Goal: Task Accomplishment & Management: Use online tool/utility

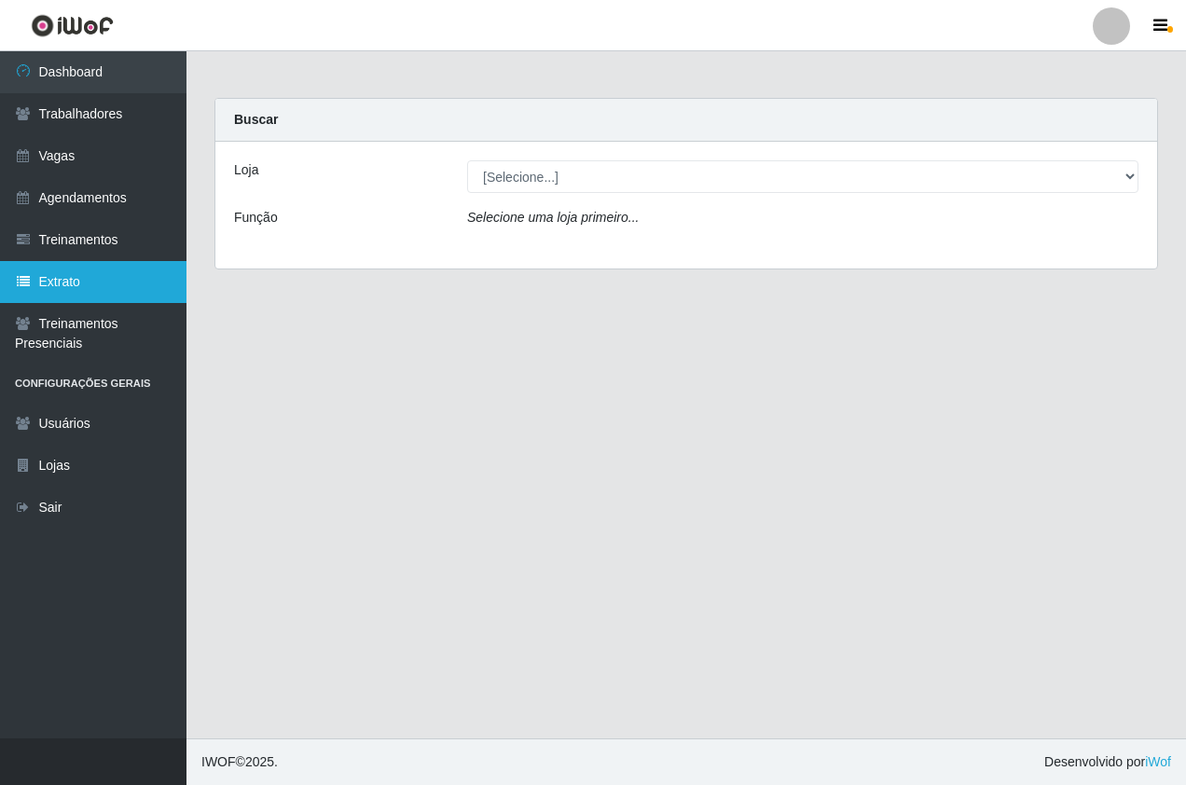
drag, startPoint x: 0, startPoint y: 0, endPoint x: 0, endPoint y: 294, distance: 293.7
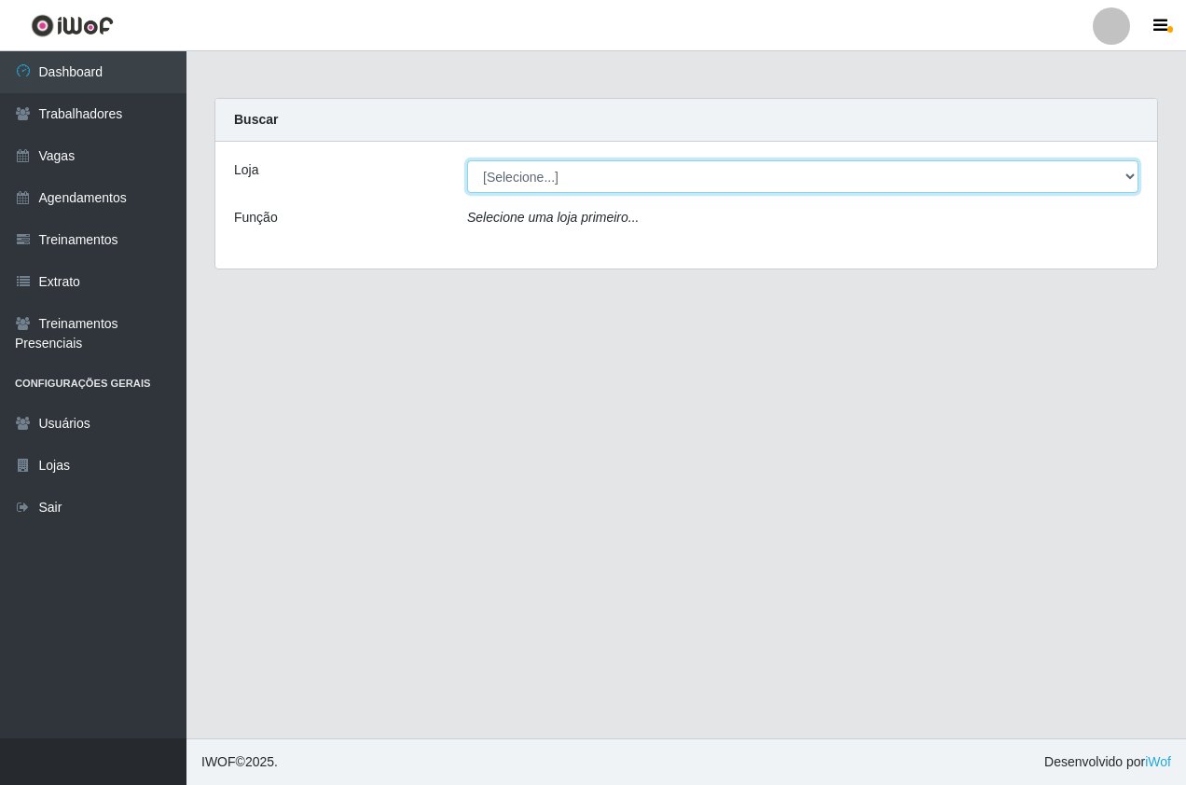
click at [499, 167] on select "[Selecione...] Pizza Nostra" at bounding box center [802, 176] width 671 height 33
select select "337"
click at [467, 160] on select "[Selecione...] Pizza Nostra" at bounding box center [802, 176] width 671 height 33
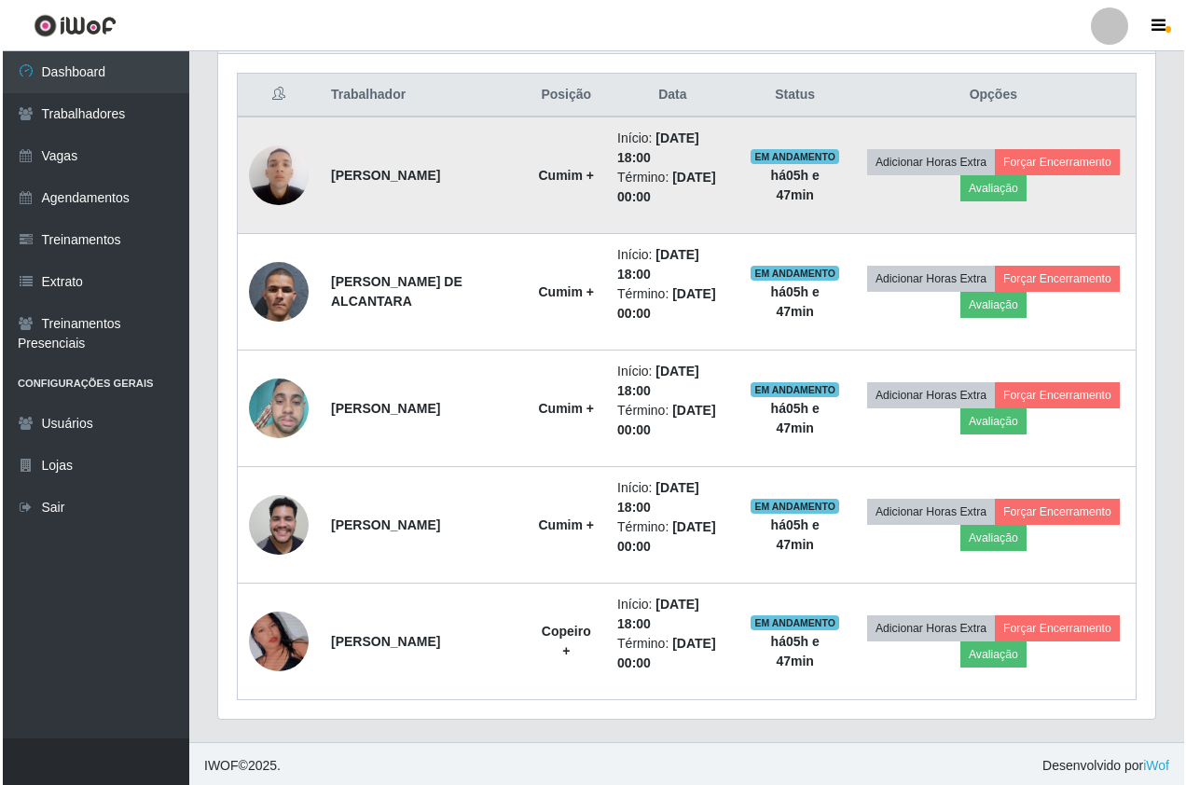
scroll to position [704, 0]
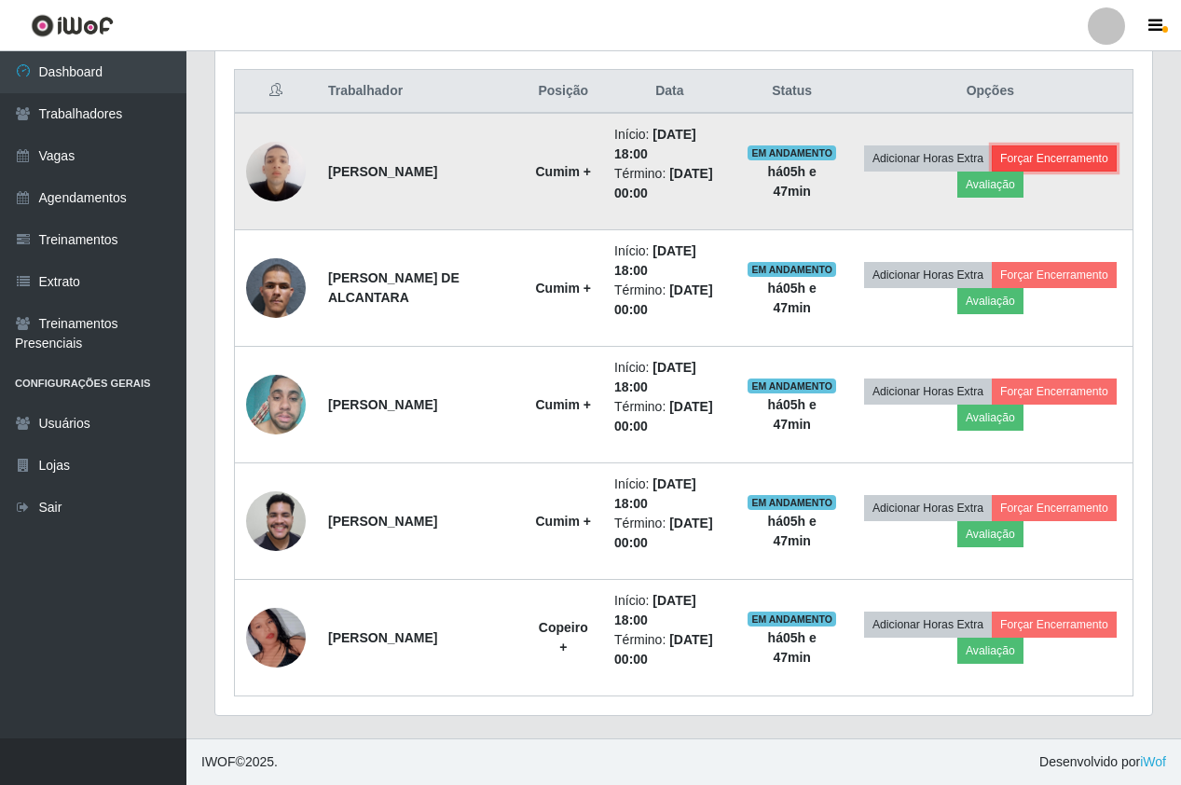
click at [992, 172] on button "Forçar Encerramento" at bounding box center [1054, 158] width 125 height 26
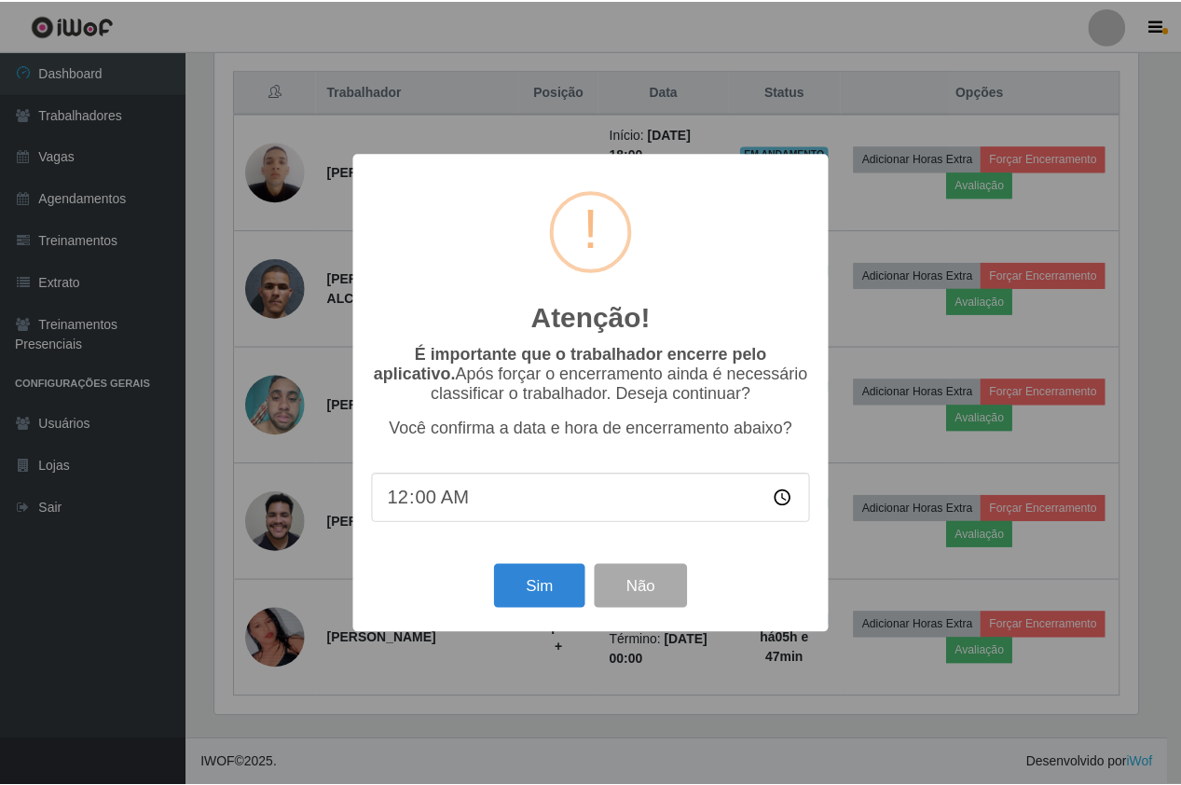
scroll to position [387, 928]
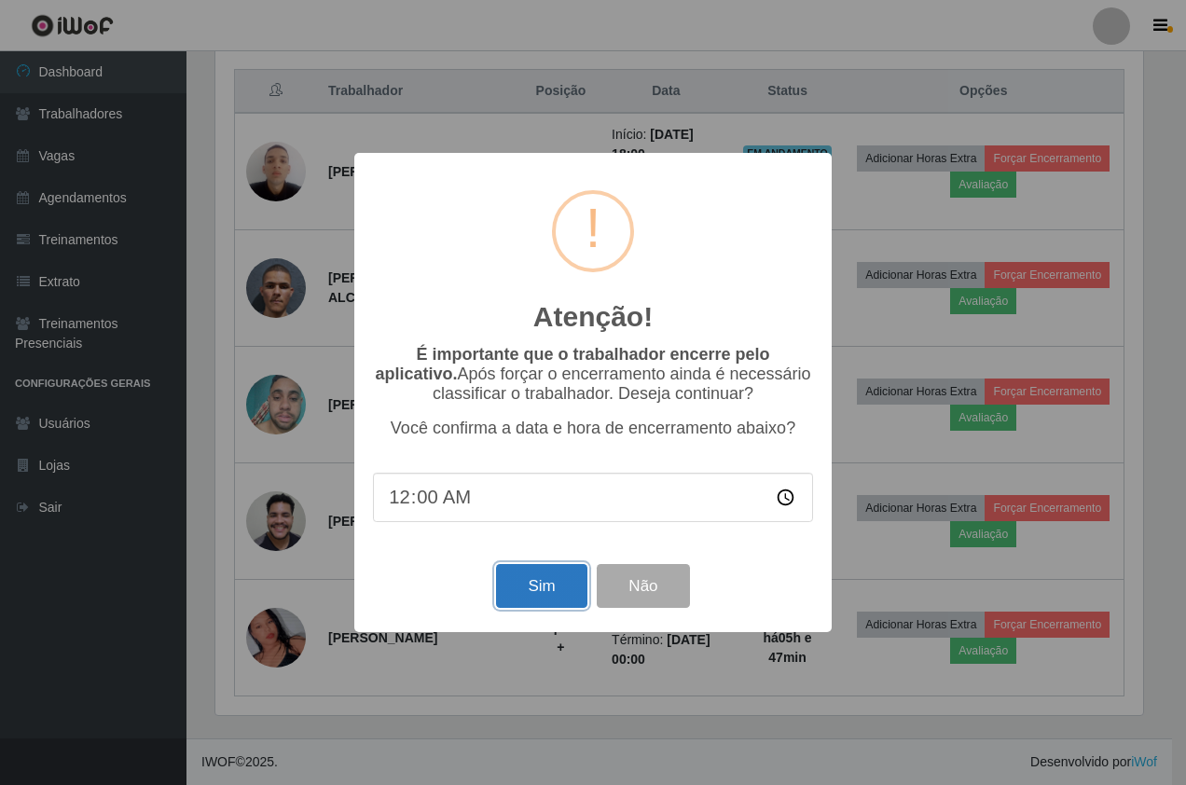
click at [518, 591] on button "Sim" at bounding box center [541, 586] width 90 height 44
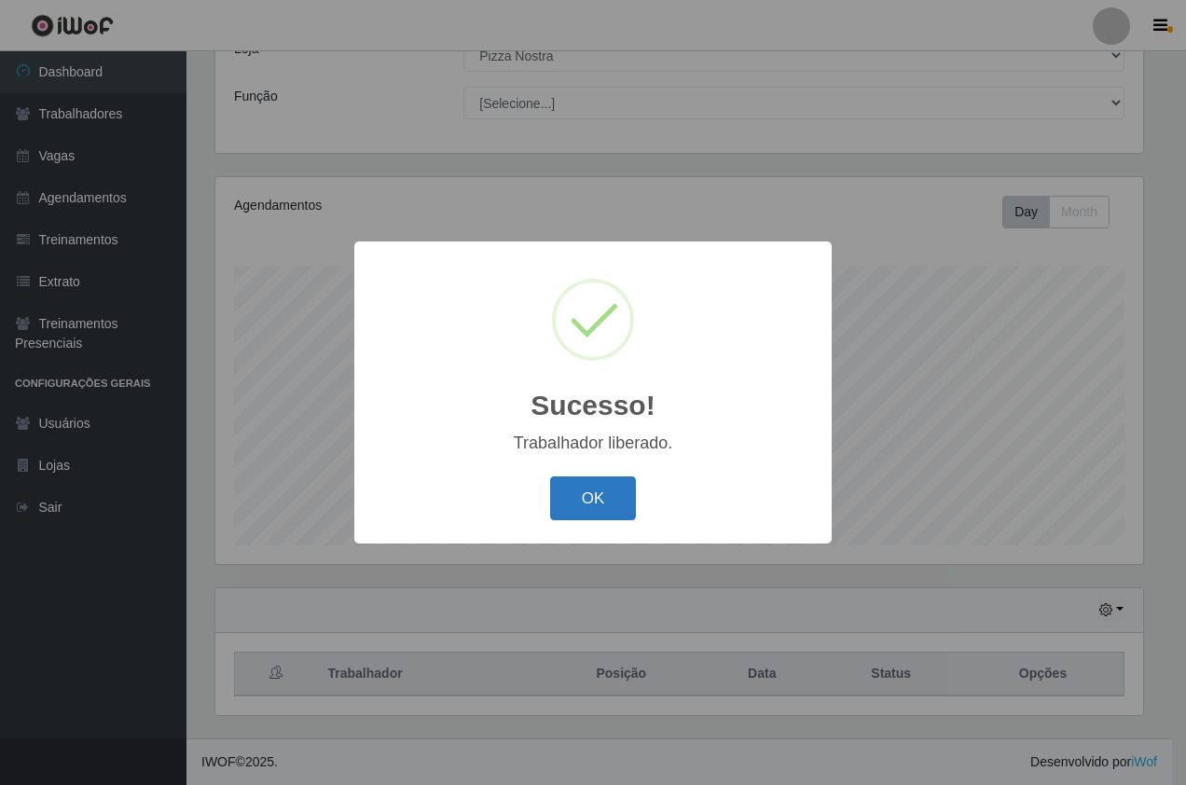
click at [609, 480] on button "OK" at bounding box center [593, 499] width 87 height 44
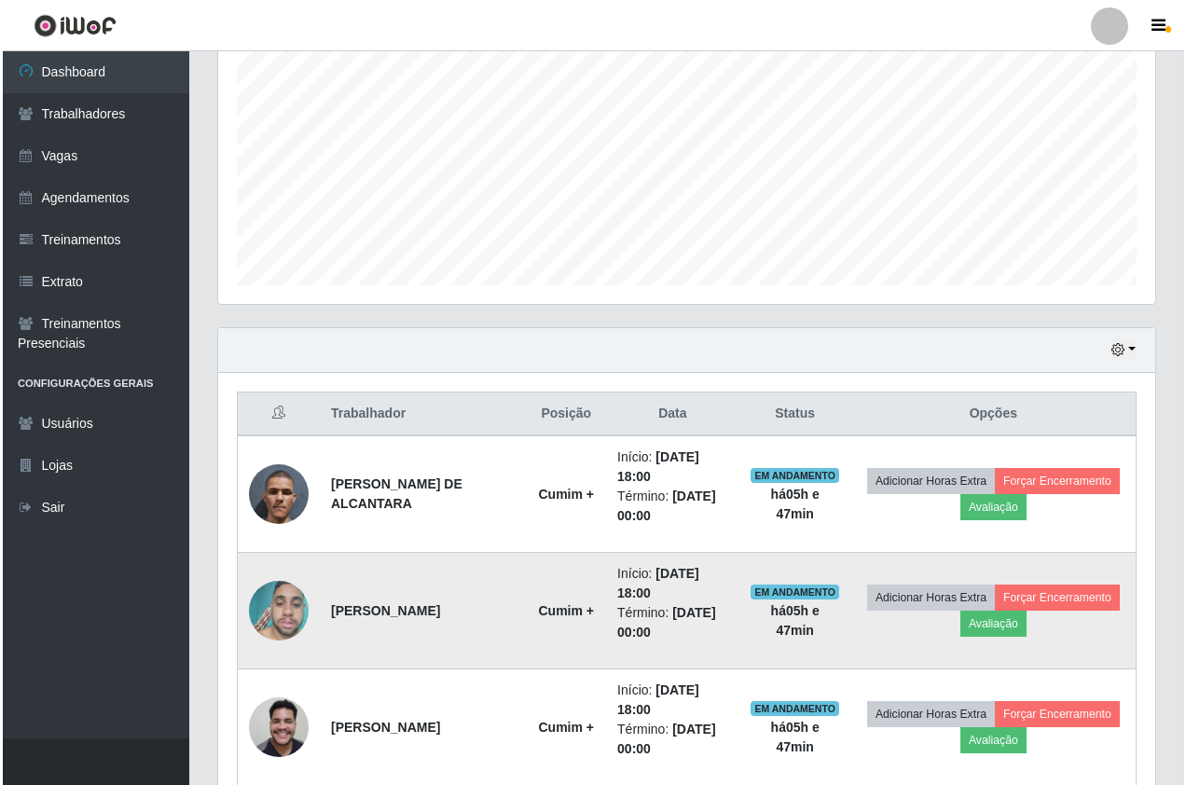
scroll to position [587, 0]
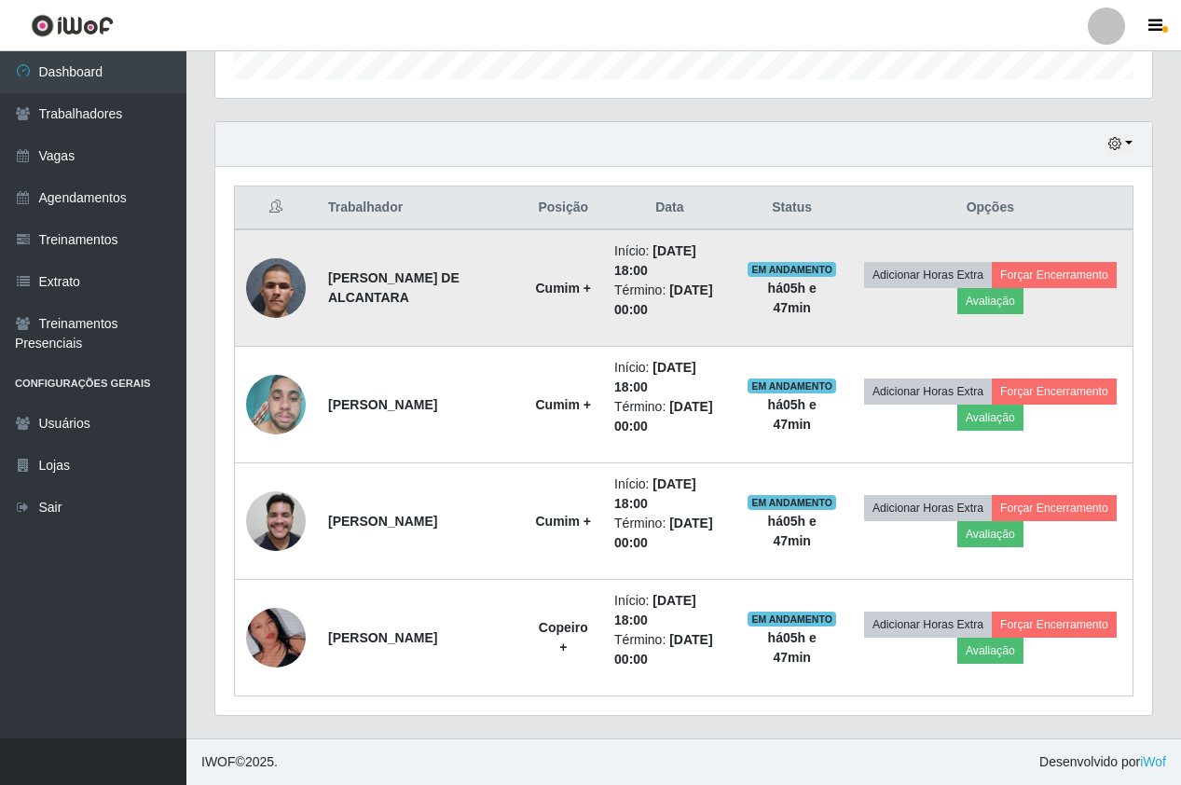
click at [935, 281] on td "Adicionar Horas Extra Forçar Encerramento Avaliação" at bounding box center [991, 287] width 285 height 117
click at [992, 288] on button "Forçar Encerramento" at bounding box center [1054, 275] width 125 height 26
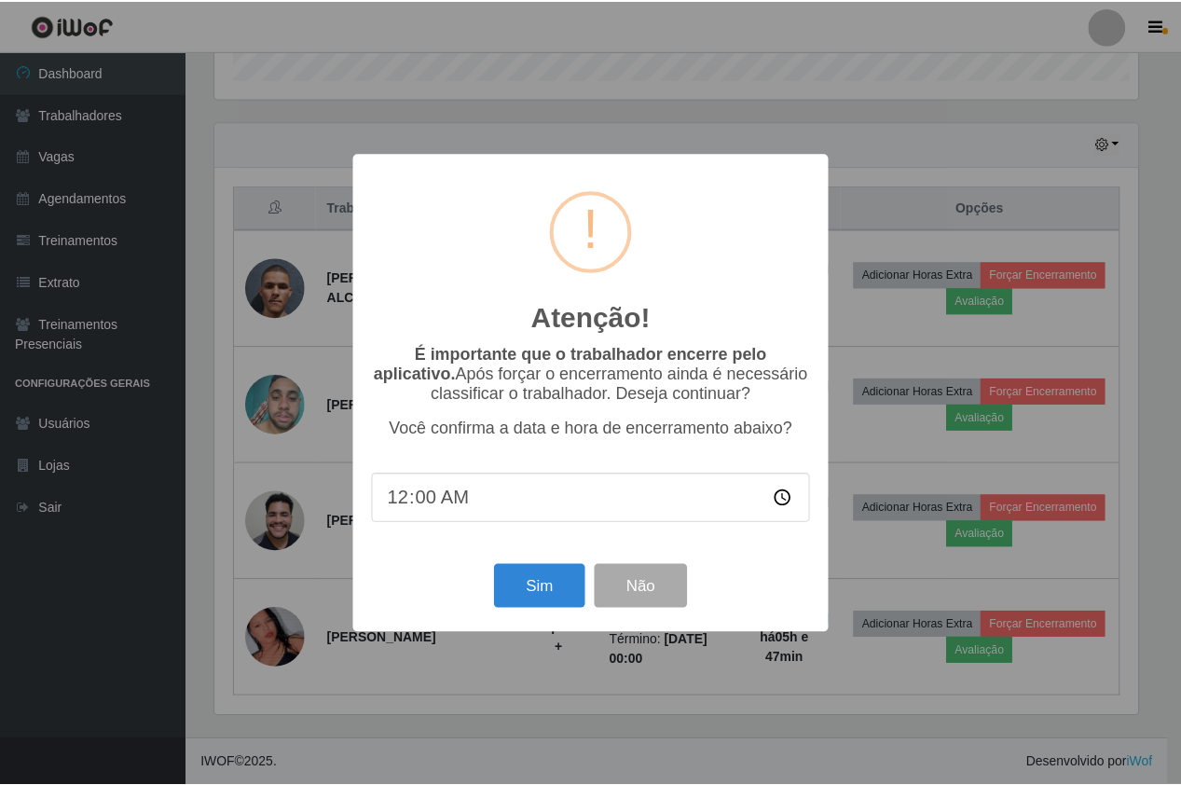
scroll to position [387, 928]
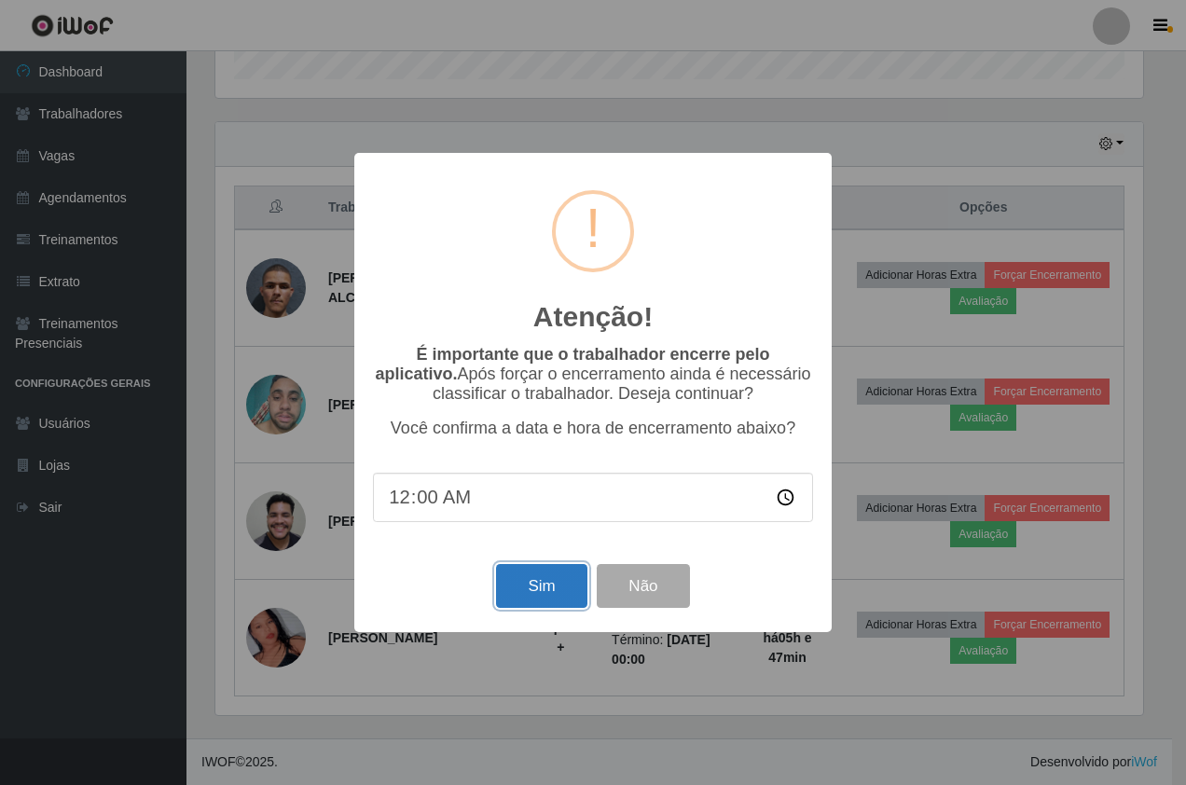
click at [532, 581] on button "Sim" at bounding box center [541, 586] width 90 height 44
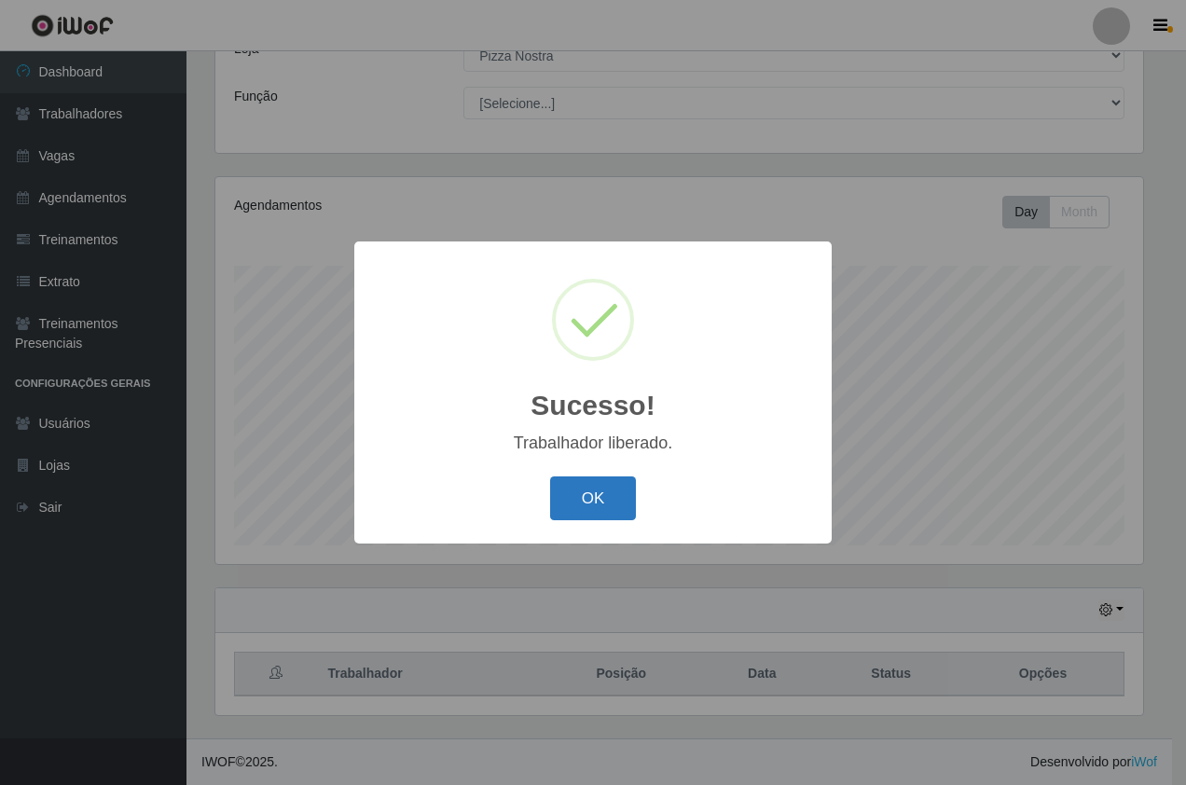
click at [579, 500] on button "OK" at bounding box center [593, 499] width 87 height 44
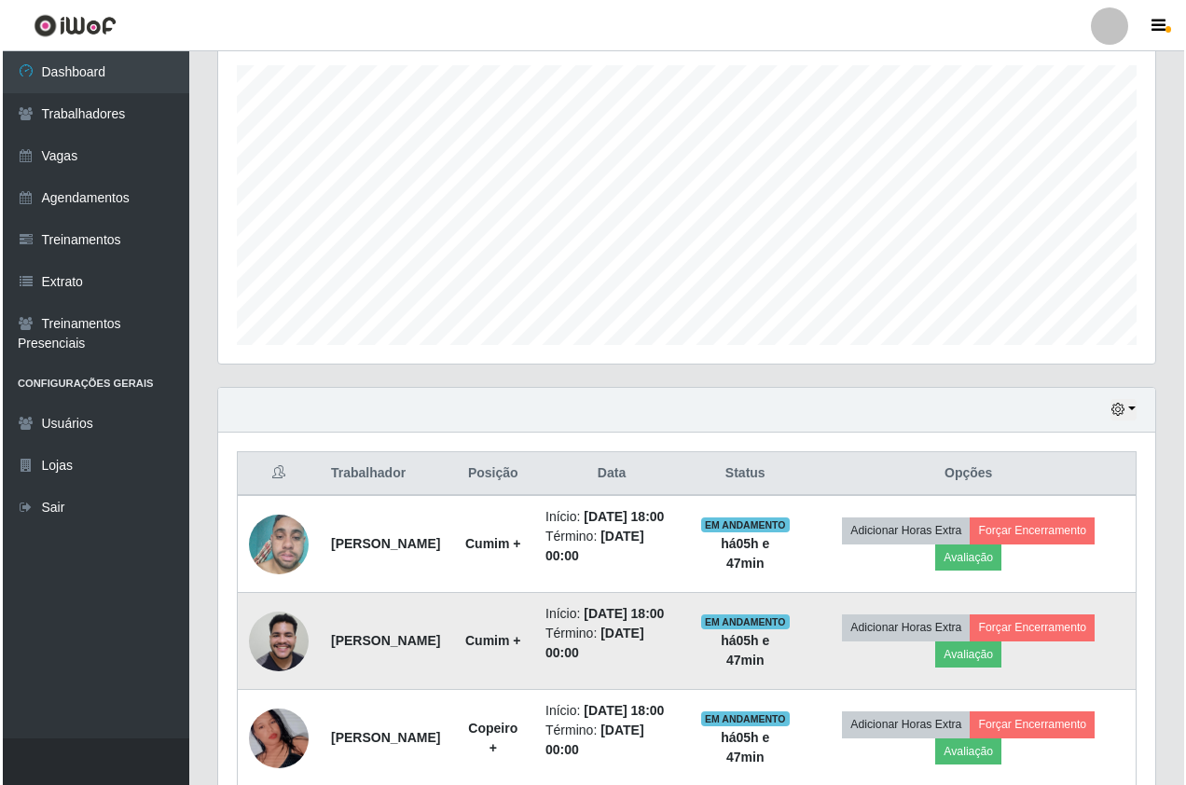
scroll to position [471, 0]
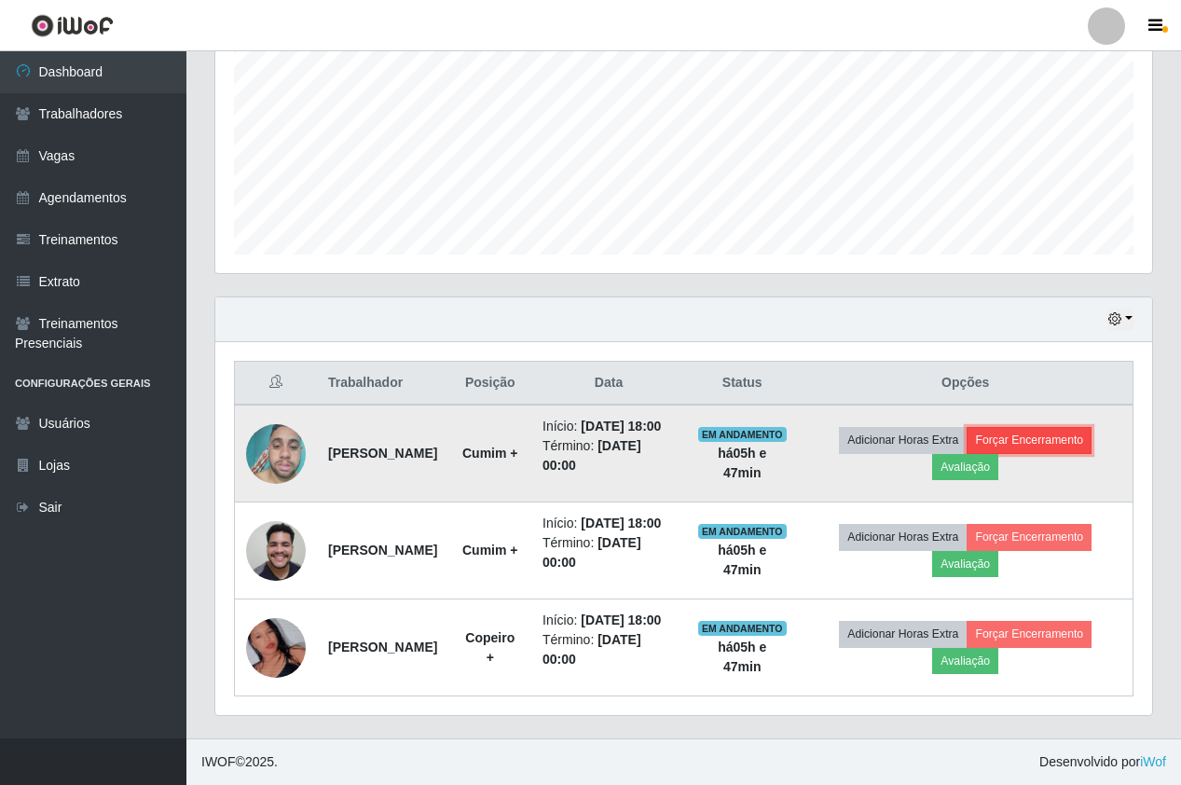
click at [1070, 427] on button "Forçar Encerramento" at bounding box center [1029, 440] width 125 height 26
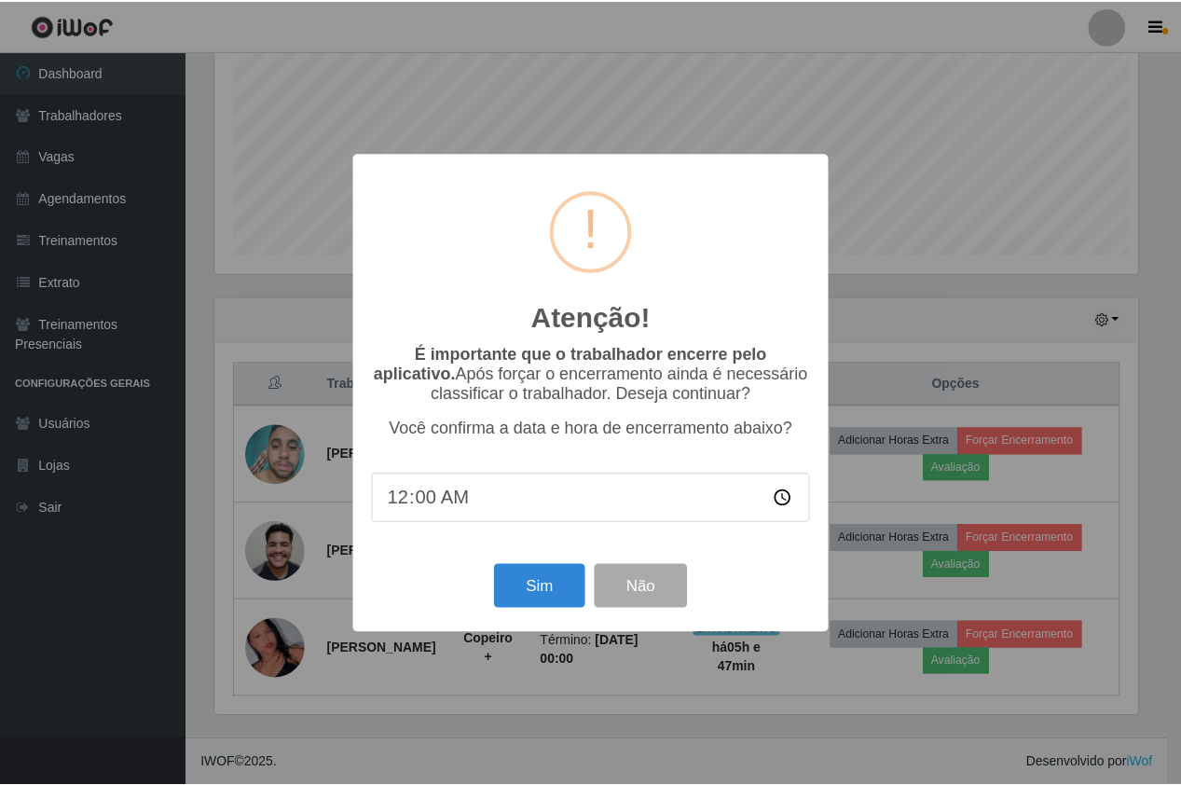
scroll to position [387, 928]
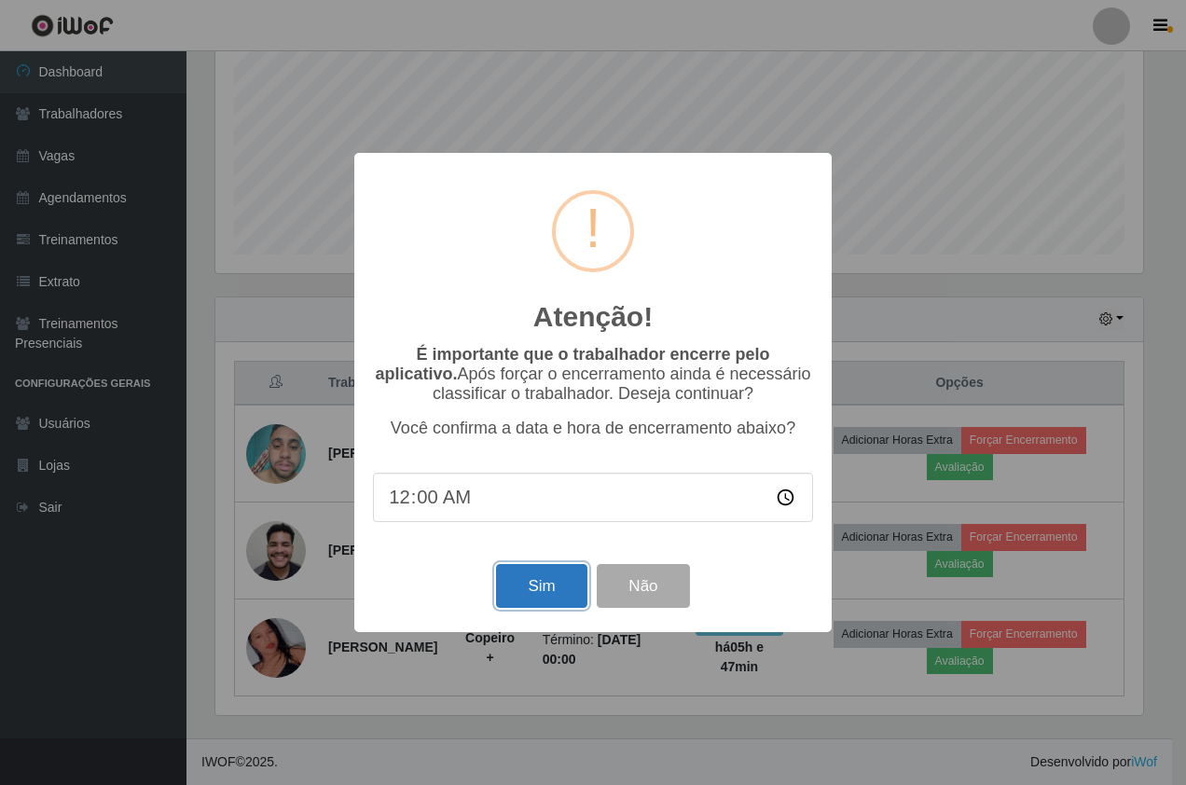
click at [518, 597] on button "Sim" at bounding box center [541, 586] width 90 height 44
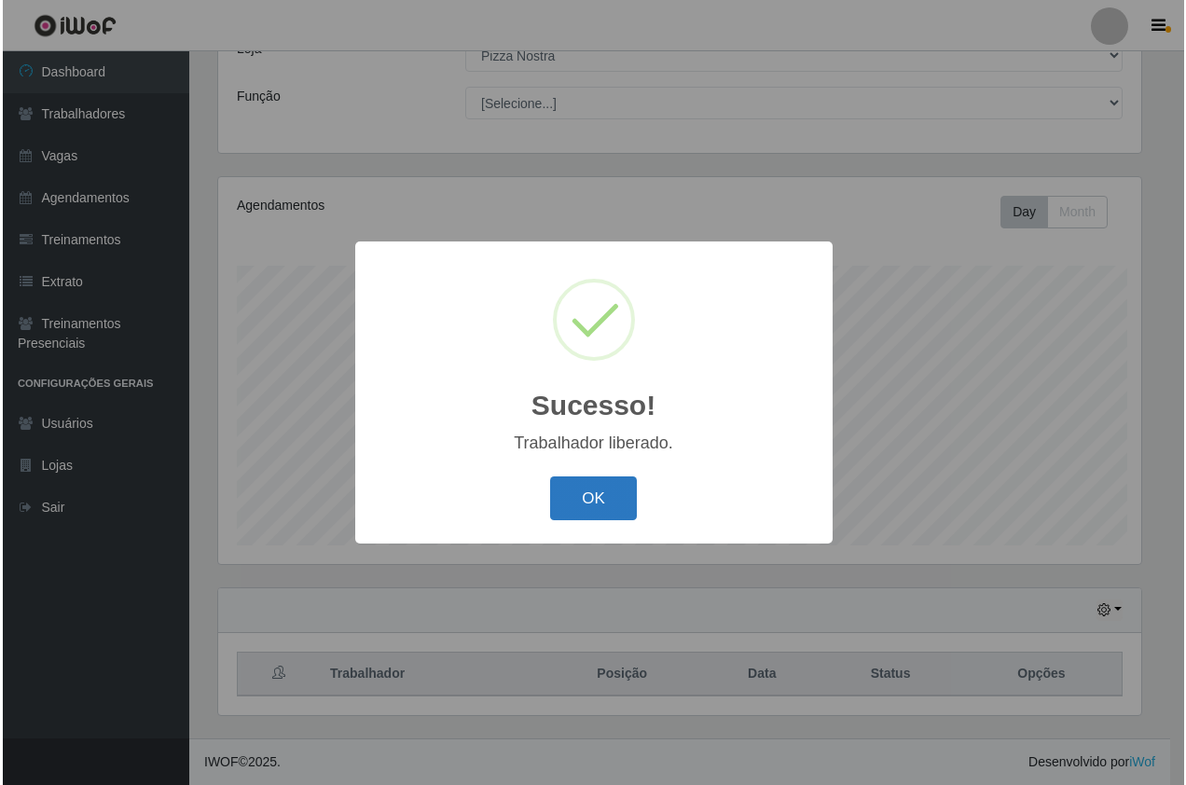
scroll to position [0, 0]
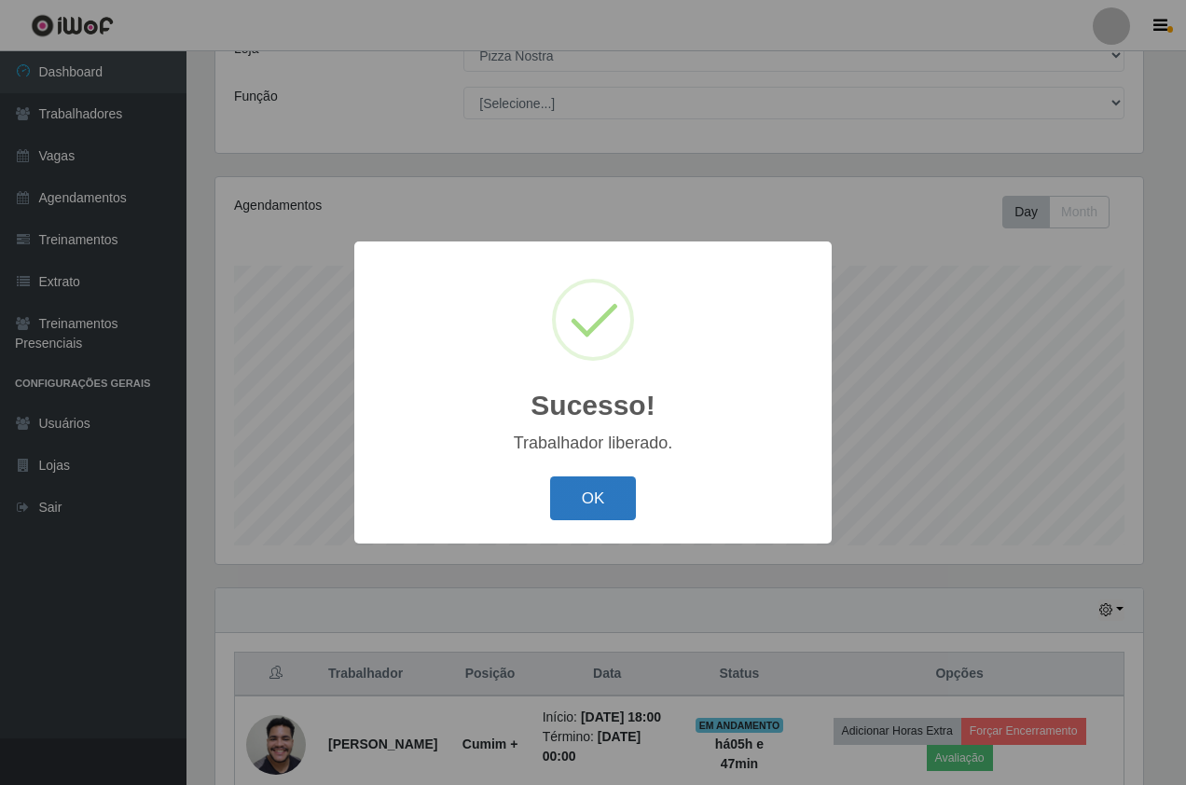
click at [616, 509] on button "OK" at bounding box center [593, 499] width 87 height 44
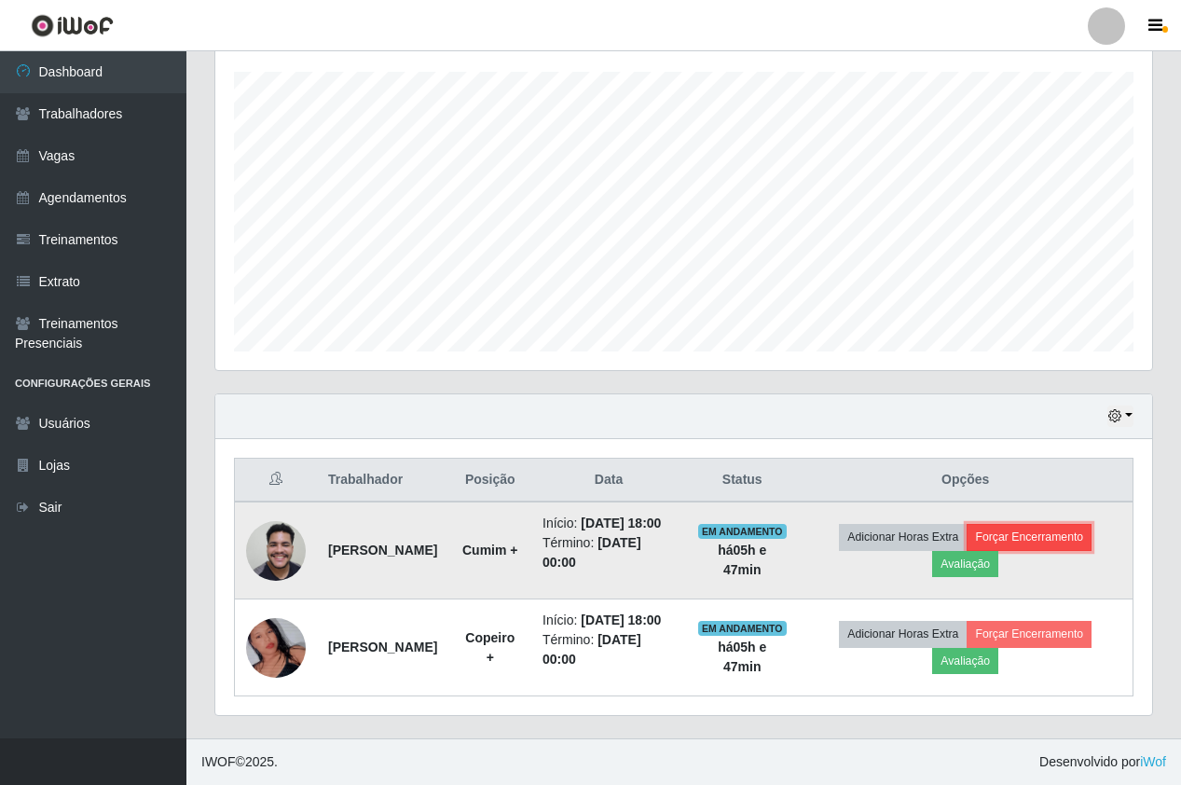
click at [1037, 524] on button "Forçar Encerramento" at bounding box center [1029, 537] width 125 height 26
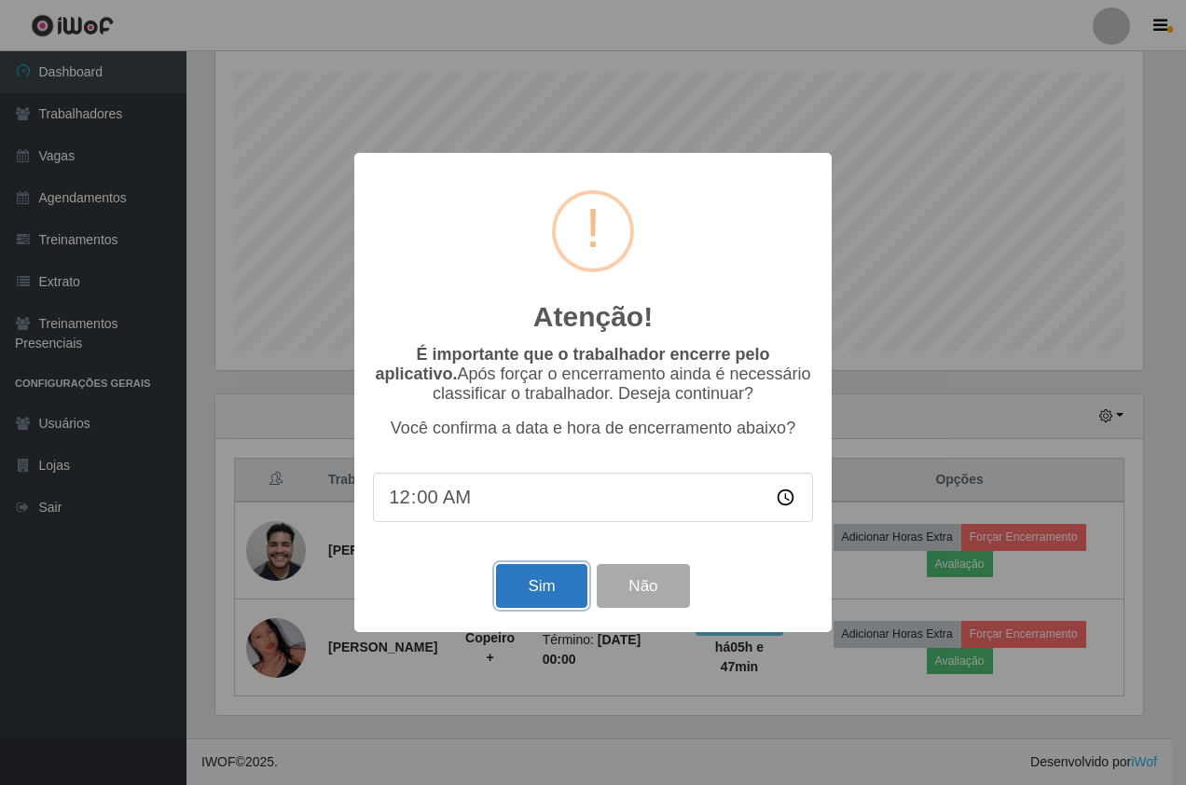
click at [572, 599] on button "Sim" at bounding box center [541, 586] width 90 height 44
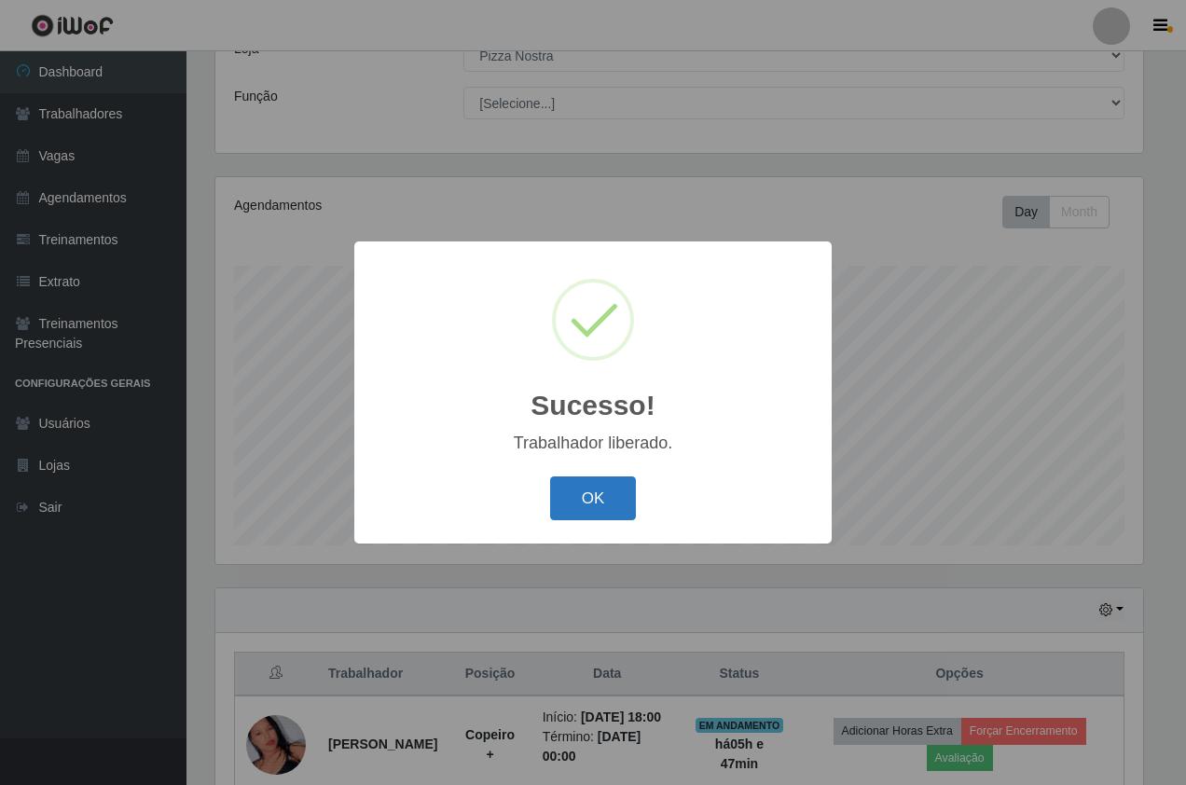
click at [610, 494] on button "OK" at bounding box center [593, 499] width 87 height 44
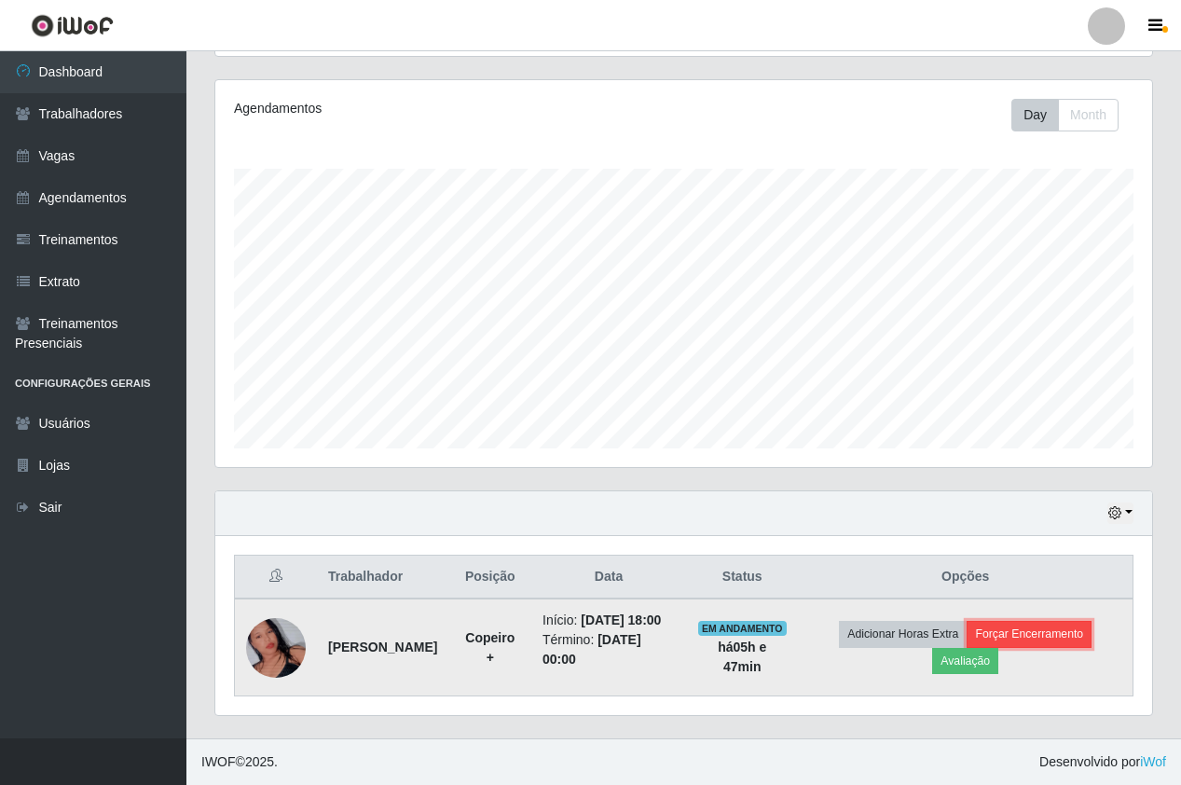
click at [1068, 632] on button "Forçar Encerramento" at bounding box center [1029, 634] width 125 height 26
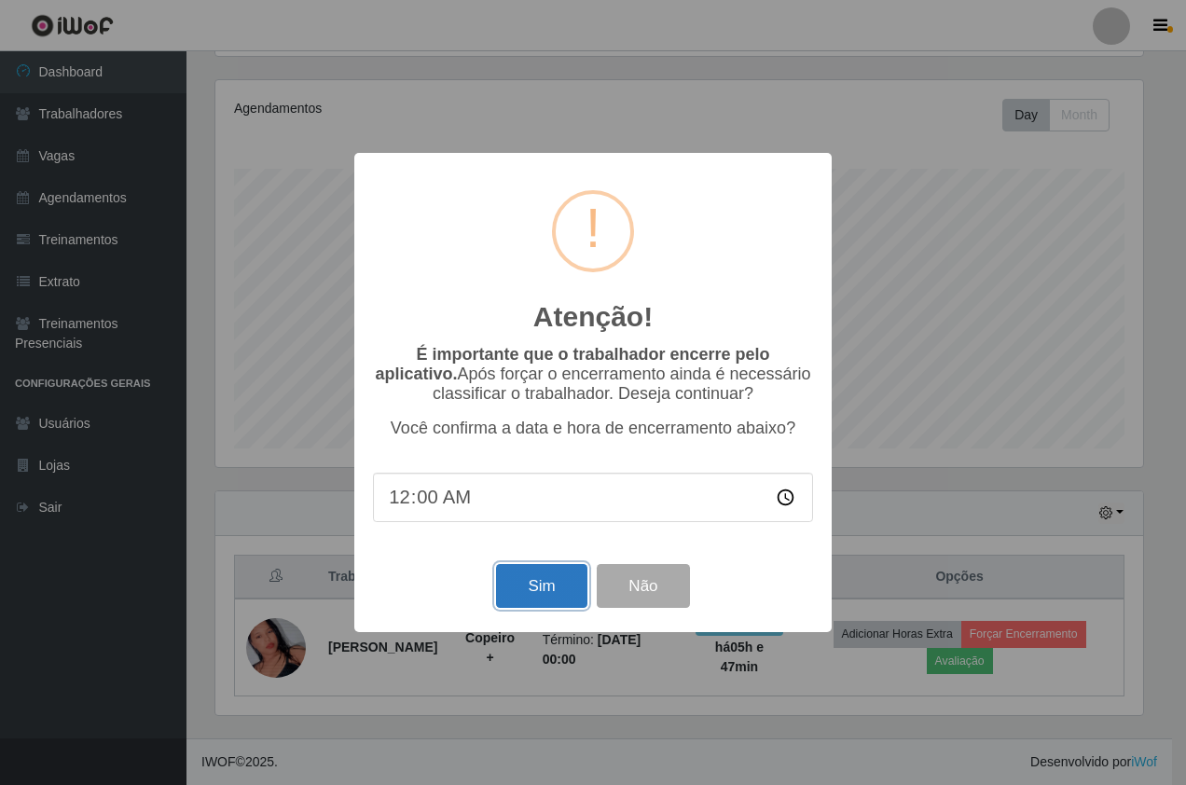
click at [563, 585] on button "Sim" at bounding box center [541, 586] width 90 height 44
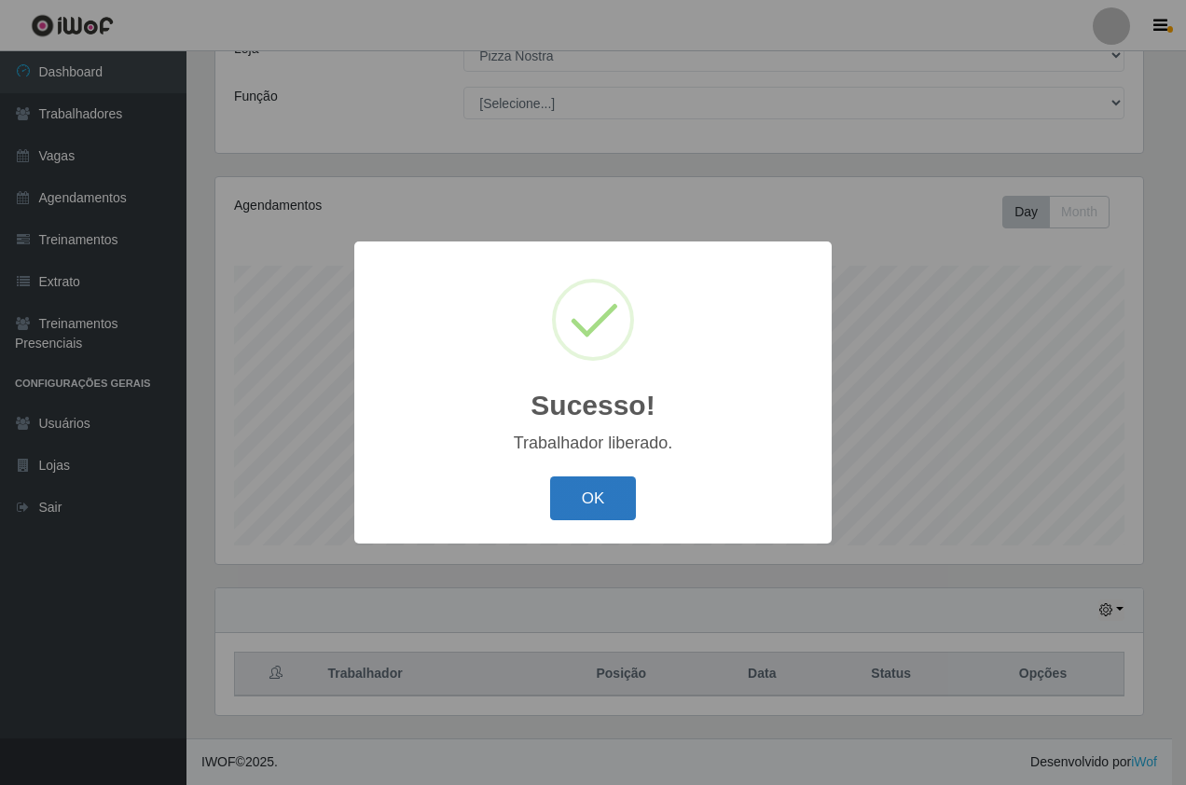
click at [604, 502] on button "OK" at bounding box center [593, 499] width 87 height 44
